Goal: Use online tool/utility: Utilize a website feature to perform a specific function

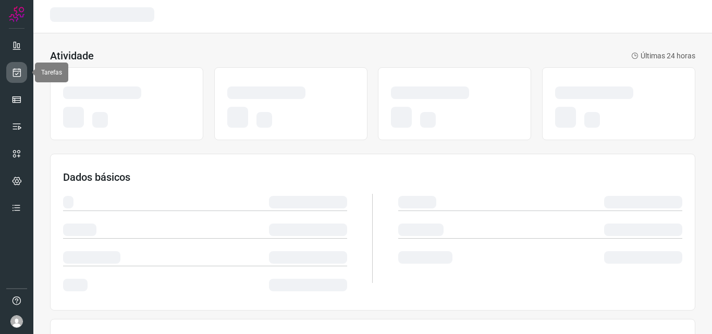
click at [17, 71] on icon at bounding box center [16, 72] width 11 height 10
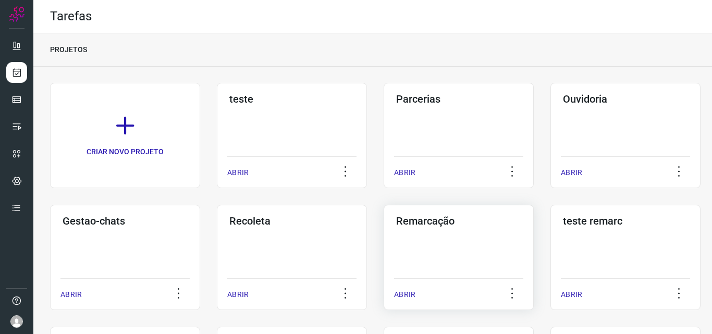
click at [491, 243] on div "Remarcação ABRIR" at bounding box center [459, 257] width 150 height 105
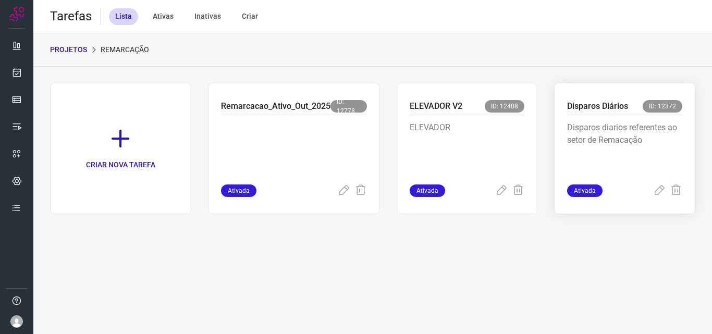
click at [581, 112] on p "Disparos Diários" at bounding box center [597, 106] width 61 height 13
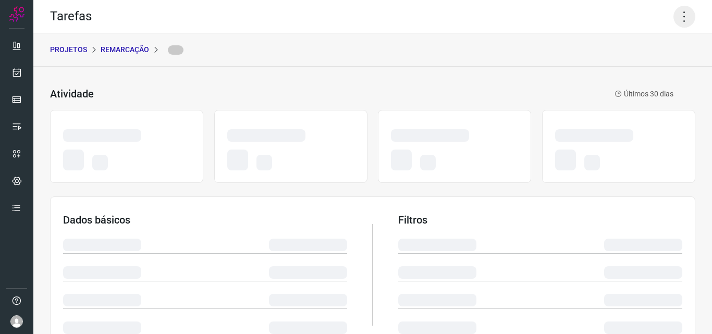
click at [677, 8] on icon at bounding box center [684, 17] width 22 height 22
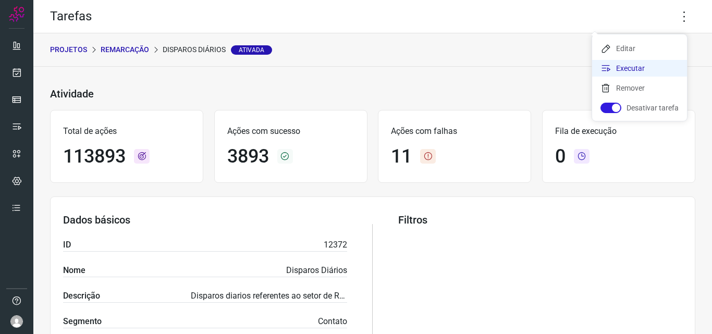
click at [646, 70] on li "Executar" at bounding box center [639, 68] width 95 height 17
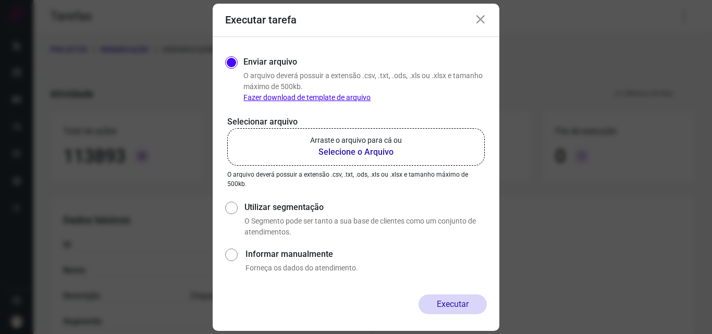
click at [374, 149] on b "Selecione o Arquivo" at bounding box center [356, 152] width 92 height 13
click at [0, 0] on input "Arraste o arquivo para cá ou Selecione o Arquivo" at bounding box center [0, 0] width 0 height 0
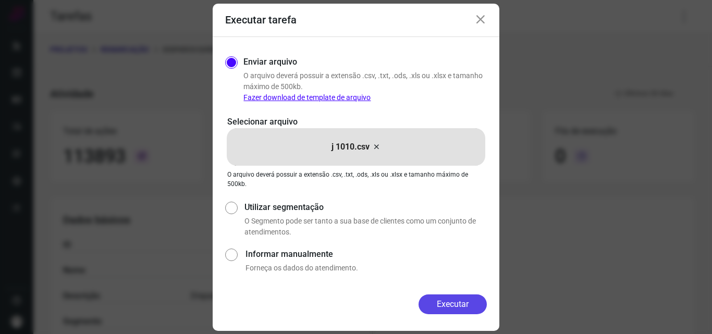
click at [458, 304] on button "Executar" at bounding box center [453, 304] width 68 height 20
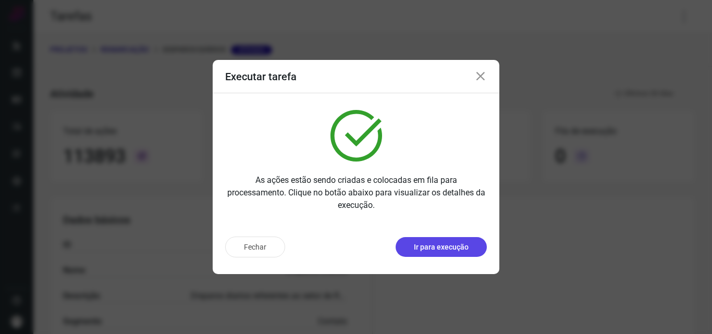
click at [446, 248] on p "Ir para execução" at bounding box center [441, 247] width 55 height 11
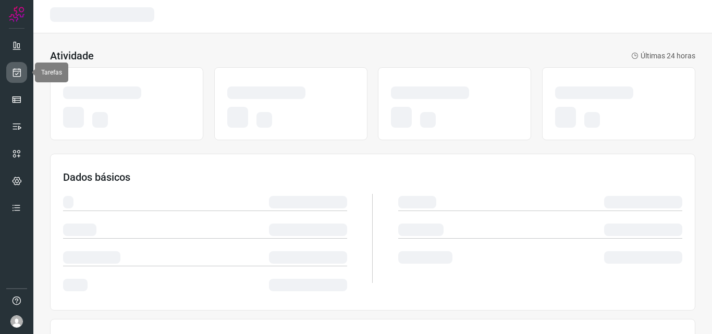
click at [14, 76] on icon at bounding box center [16, 72] width 11 height 10
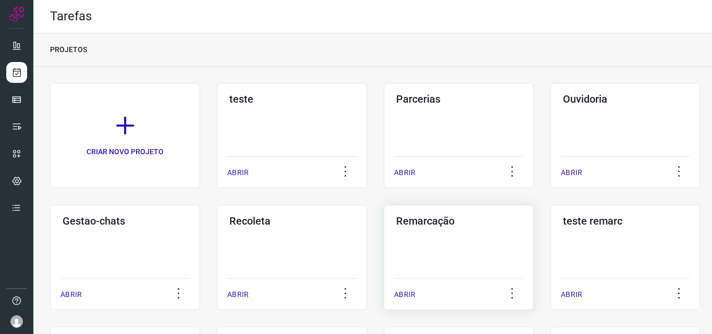
click at [431, 224] on h3 "Remarcação" at bounding box center [458, 221] width 125 height 13
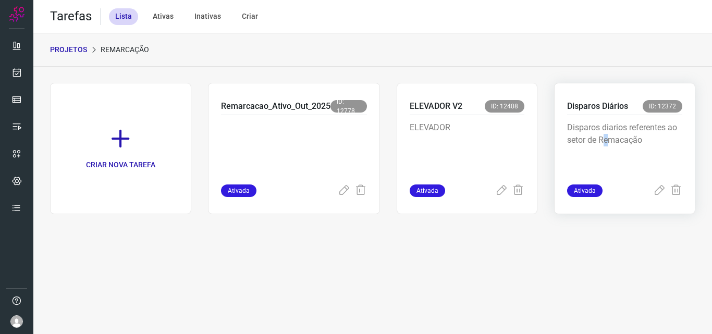
click at [607, 136] on p "Disparos diarios referentes ao setor de Remacação" at bounding box center [624, 147] width 115 height 52
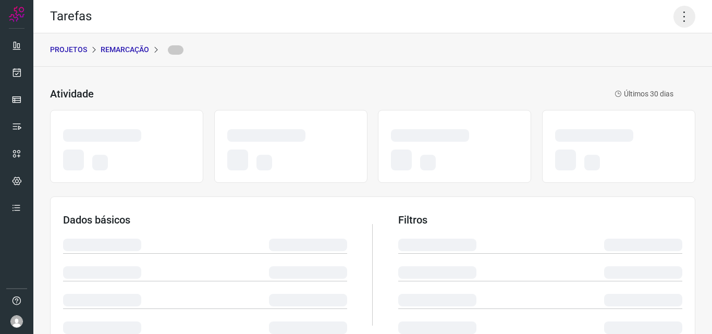
click at [683, 16] on icon at bounding box center [684, 17] width 22 height 22
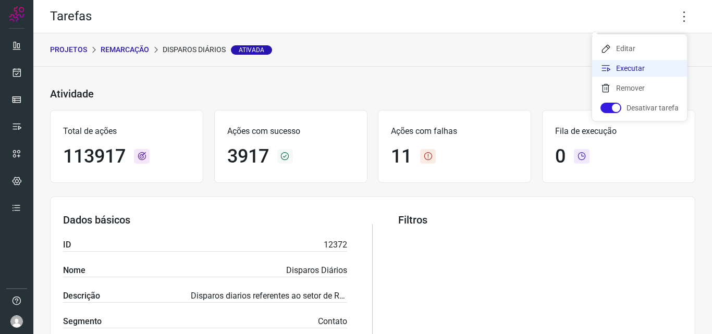
click at [656, 60] on li "Executar" at bounding box center [639, 68] width 95 height 17
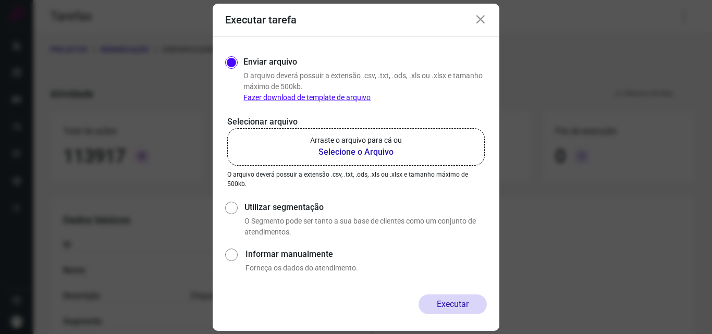
click at [377, 148] on b "Selecione o Arquivo" at bounding box center [356, 152] width 92 height 13
click at [0, 0] on input "Arraste o arquivo para cá ou Selecione o Arquivo" at bounding box center [0, 0] width 0 height 0
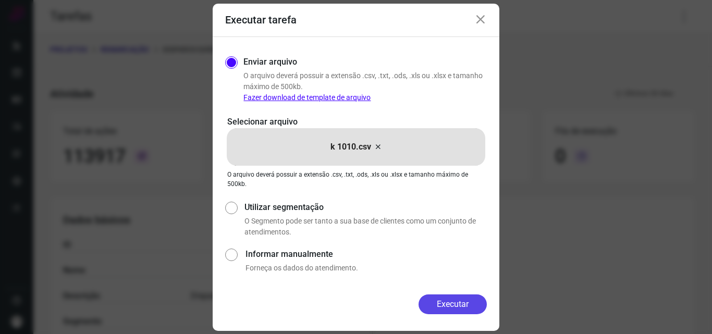
click at [444, 312] on button "Executar" at bounding box center [453, 304] width 68 height 20
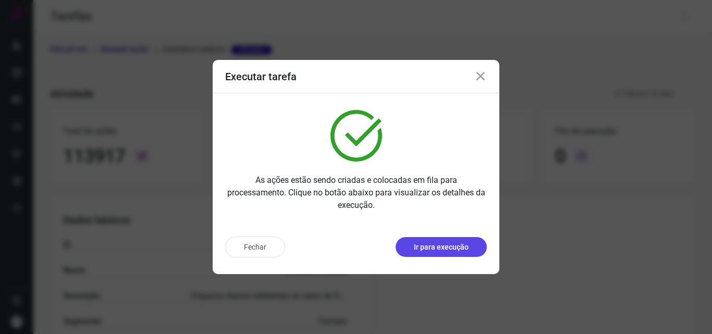
click at [441, 250] on p "Ir para execução" at bounding box center [441, 247] width 55 height 11
